Goal: Find specific page/section: Find specific page/section

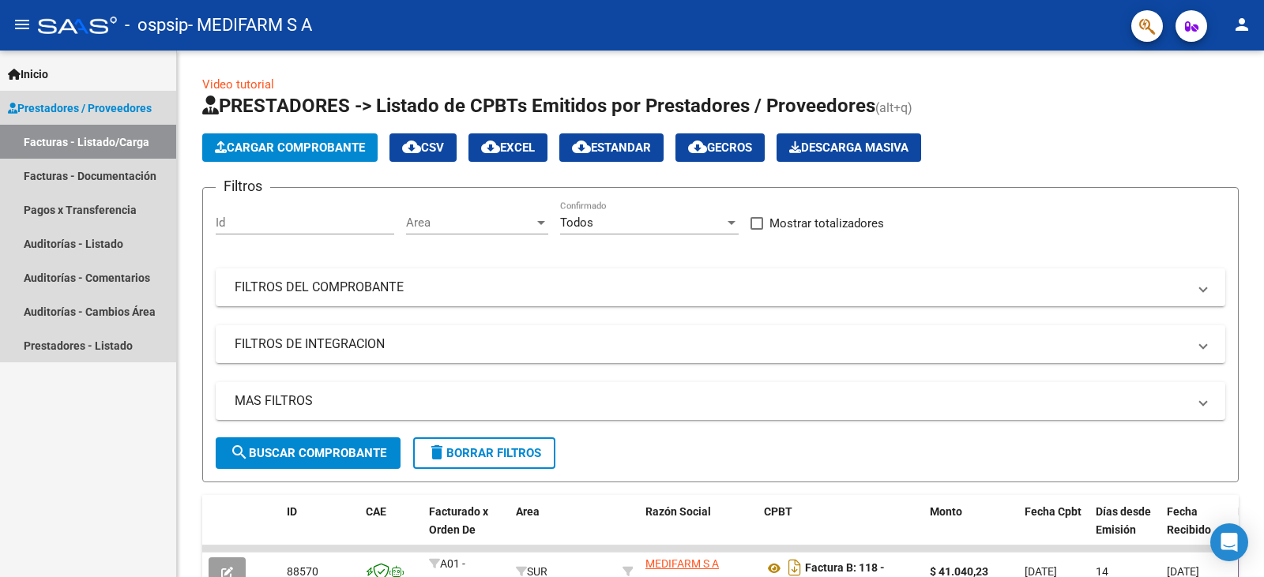
click at [81, 148] on link "Facturas - Listado/Carga" at bounding box center [88, 142] width 176 height 34
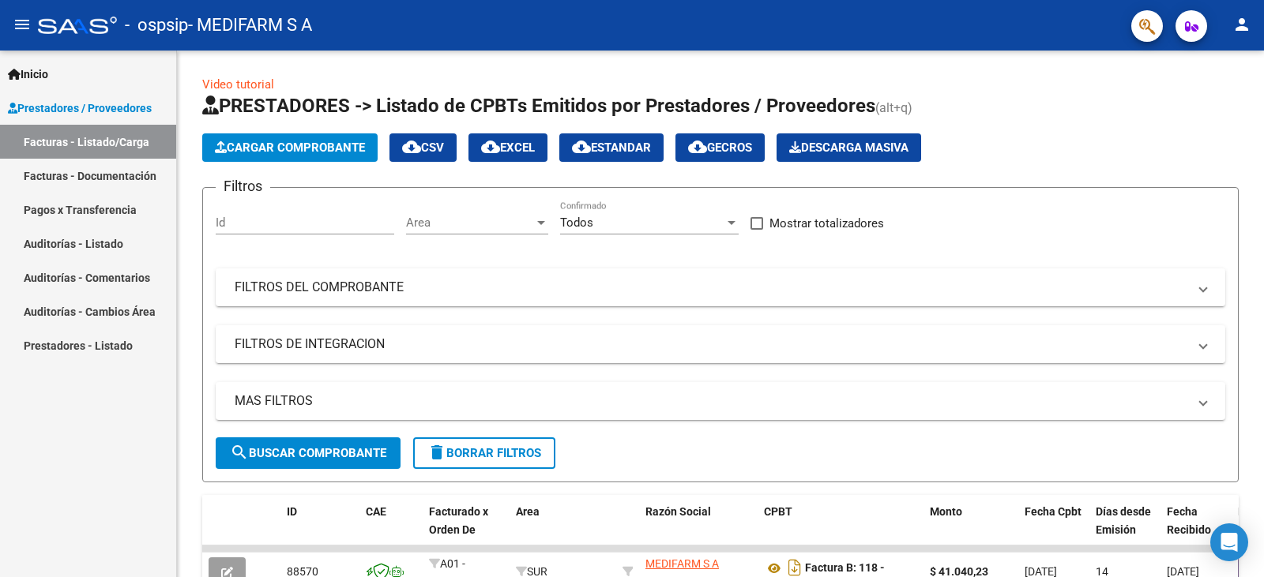
click at [92, 173] on link "Facturas - Documentación" at bounding box center [88, 176] width 176 height 34
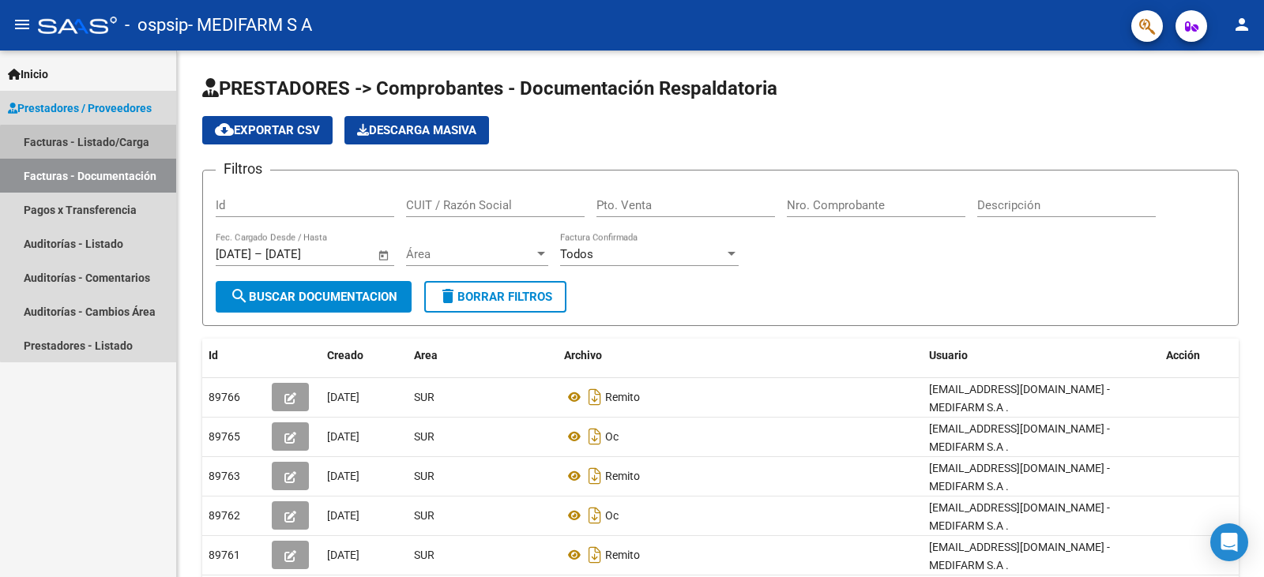
click at [88, 150] on link "Facturas - Listado/Carga" at bounding box center [88, 142] width 176 height 34
